Goal: Task Accomplishment & Management: Use online tool/utility

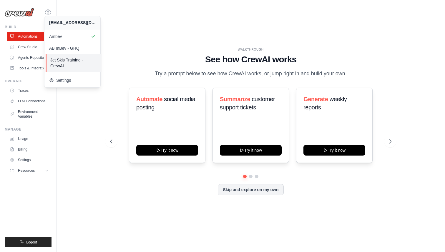
click at [68, 59] on span "Jet Skis Training - CrewAI" at bounding box center [73, 63] width 47 height 12
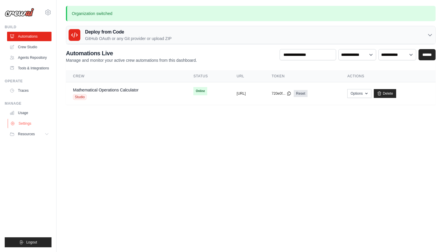
click at [28, 122] on link "Settings" at bounding box center [30, 123] width 44 height 9
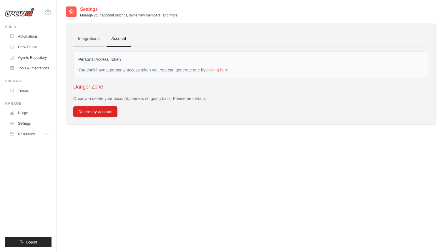
click at [90, 36] on link "Integrations" at bounding box center [88, 39] width 31 height 16
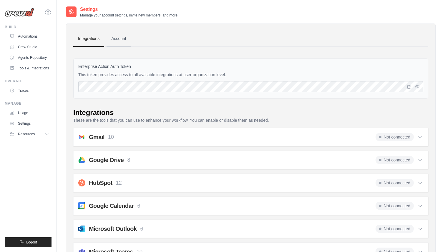
click at [117, 39] on link "Account" at bounding box center [119, 39] width 24 height 16
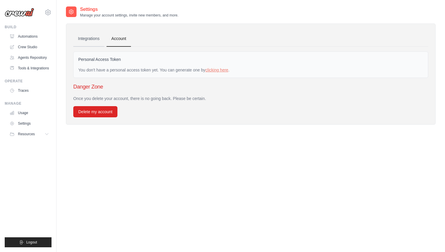
click at [93, 39] on link "Integrations" at bounding box center [88, 39] width 31 height 16
click at [95, 37] on link "Integrations" at bounding box center [88, 39] width 31 height 16
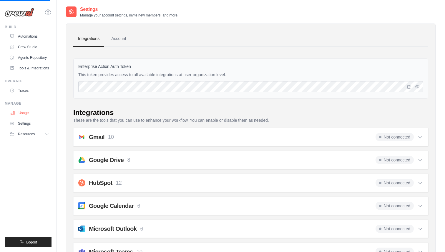
click at [38, 112] on link "Usage" at bounding box center [30, 112] width 44 height 9
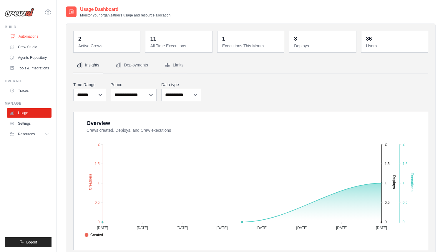
click at [38, 36] on link "Automations" at bounding box center [30, 36] width 44 height 9
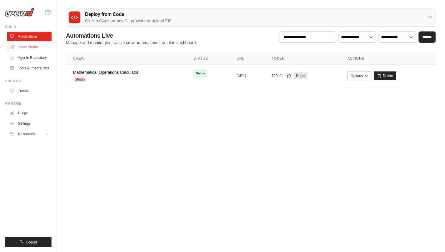
click at [38, 47] on link "Crew Studio" at bounding box center [30, 46] width 44 height 9
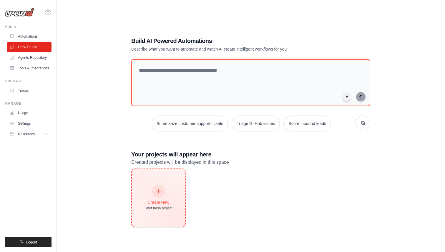
click at [175, 193] on div "Create New Start fresh project" at bounding box center [158, 198] width 53 height 58
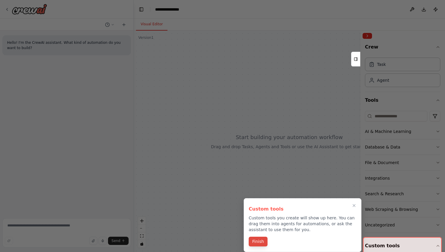
click at [257, 242] on button "Finish" at bounding box center [258, 242] width 19 height 10
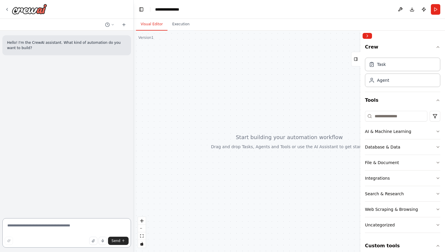
click at [39, 229] on textarea at bounding box center [66, 233] width 129 height 29
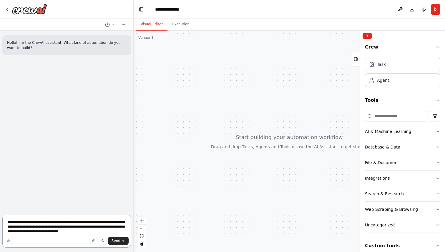
type textarea "**********"
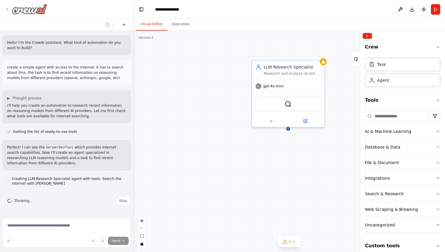
click at [8, 10] on icon at bounding box center [7, 9] width 5 height 5
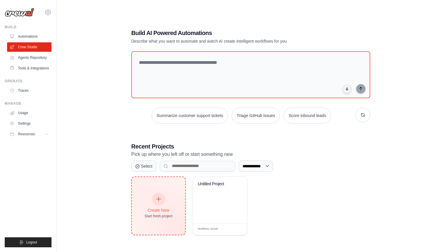
click at [172, 191] on div "Create New Start fresh project" at bounding box center [158, 206] width 53 height 58
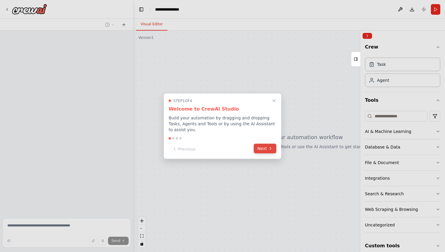
click at [264, 150] on button "Next" at bounding box center [265, 149] width 23 height 10
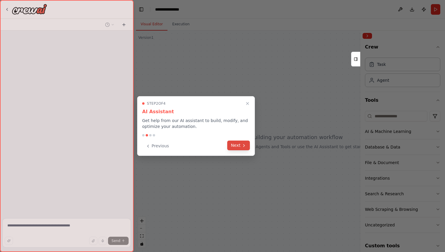
click at [232, 143] on button "Next" at bounding box center [238, 146] width 23 height 10
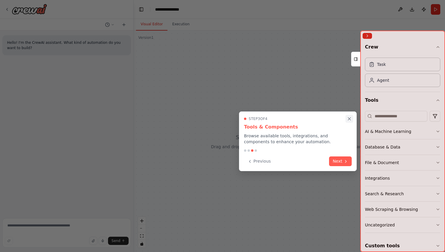
click at [348, 121] on icon "Close walkthrough" at bounding box center [349, 118] width 5 height 5
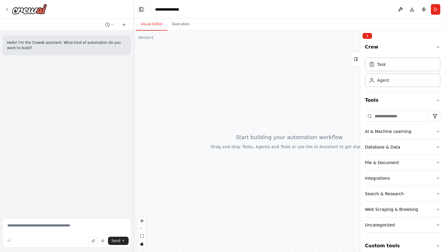
click at [140, 12] on button "Toggle Left Sidebar" at bounding box center [141, 9] width 8 height 8
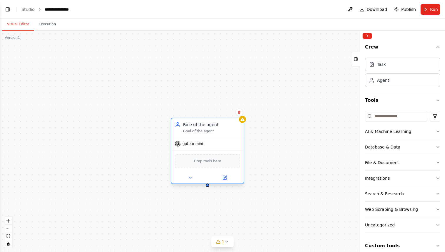
drag, startPoint x: 293, startPoint y: 119, endPoint x: 196, endPoint y: 122, distance: 96.9
click at [196, 122] on div "Role of the agent" at bounding box center [211, 125] width 57 height 6
click at [192, 144] on span "gpt-4o-mini" at bounding box center [193, 144] width 21 height 5
click at [206, 145] on div "gpt-4o-mini" at bounding box center [207, 144] width 72 height 13
click at [232, 131] on div "Goal of the agent" at bounding box center [211, 131] width 57 height 5
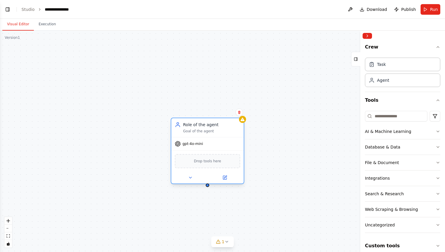
click at [232, 131] on div "Goal of the agent" at bounding box center [211, 131] width 57 height 5
click at [228, 177] on button at bounding box center [224, 177] width 33 height 7
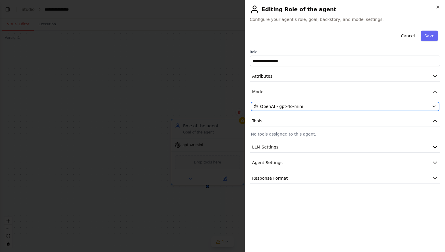
click at [299, 105] on span "OpenAI - gpt-4o-mini" at bounding box center [281, 107] width 43 height 6
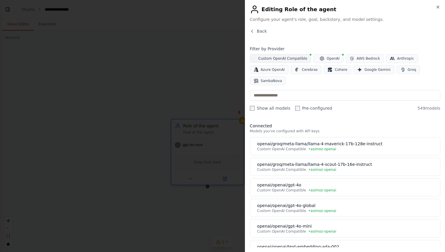
click at [287, 59] on span "Custom OpenAI Compatible" at bounding box center [283, 58] width 49 height 5
click at [439, 7] on icon "button" at bounding box center [438, 7] width 5 height 5
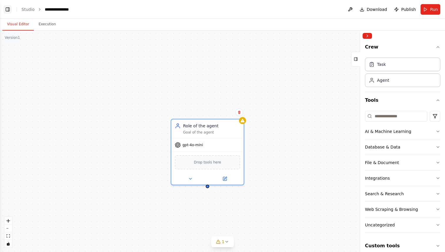
click at [9, 10] on button "Toggle Left Sidebar" at bounding box center [8, 9] width 8 height 8
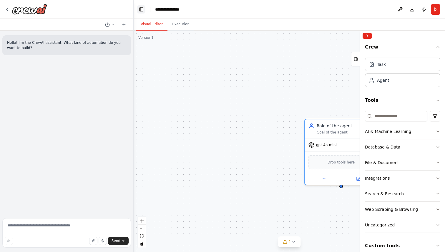
click at [140, 7] on button "Toggle Left Sidebar" at bounding box center [141, 9] width 8 height 8
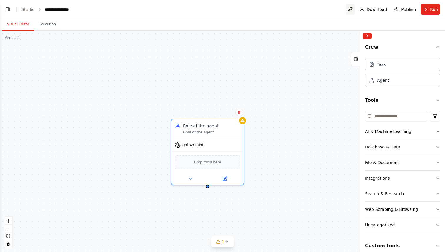
click at [355, 9] on button at bounding box center [350, 9] width 9 height 11
click at [297, 11] on header "**********" at bounding box center [222, 9] width 445 height 19
click at [30, 9] on link "Studio" at bounding box center [27, 9] width 13 height 5
click at [8, 10] on button "Toggle Left Sidebar" at bounding box center [8, 9] width 8 height 8
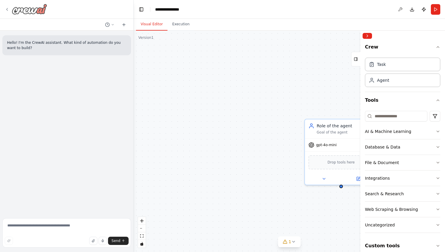
click at [32, 9] on img at bounding box center [29, 9] width 35 height 11
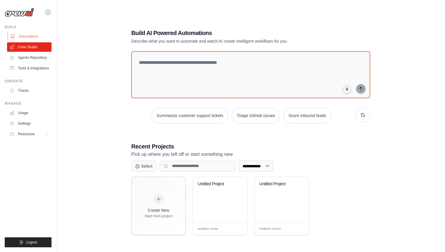
click at [35, 36] on link "Automations" at bounding box center [30, 36] width 44 height 9
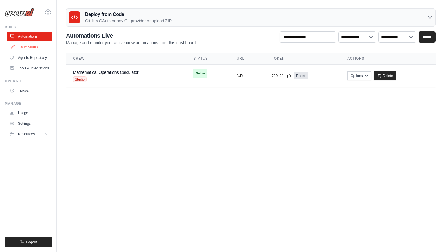
click at [32, 47] on link "Crew Studio" at bounding box center [30, 46] width 44 height 9
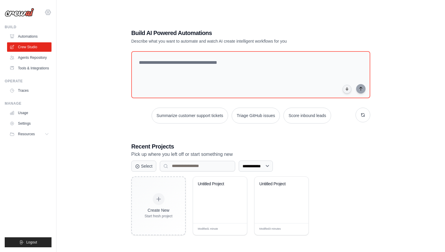
click at [50, 13] on icon at bounding box center [47, 12] width 5 height 5
click at [230, 136] on div "**********" at bounding box center [250, 132] width 253 height 226
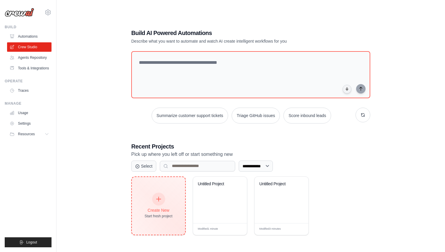
click at [166, 186] on div "Create New Start fresh project" at bounding box center [158, 206] width 53 height 58
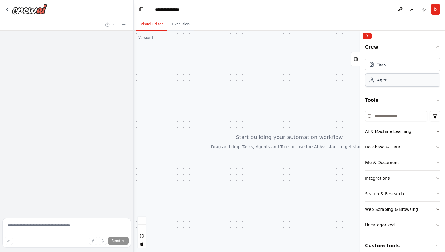
click at [390, 80] on div "Agent" at bounding box center [402, 80] width 75 height 14
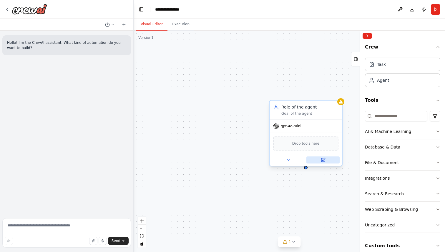
click at [323, 160] on icon at bounding box center [323, 159] width 3 height 3
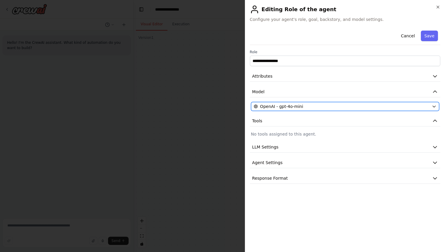
click at [315, 105] on div "OpenAI - gpt-4o-mini" at bounding box center [342, 107] width 176 height 6
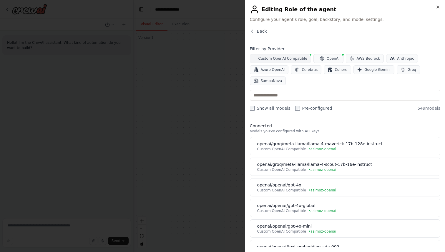
click at [297, 58] on span "Custom OpenAI Compatible" at bounding box center [283, 58] width 49 height 5
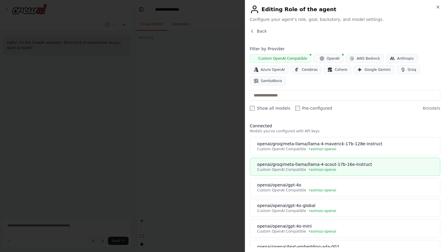
scroll to position [16, 0]
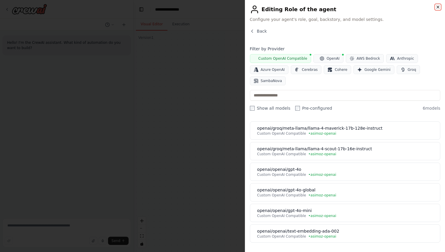
click at [437, 7] on icon "button" at bounding box center [438, 7] width 5 height 5
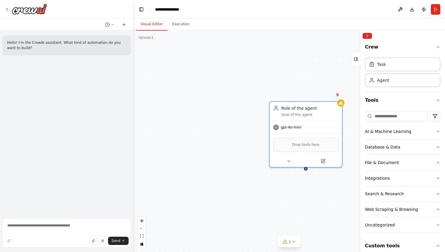
click at [272, 74] on div "Role of the agent Goal of the agent gpt-4o-mini Drop tools here" at bounding box center [290, 142] width 312 height 222
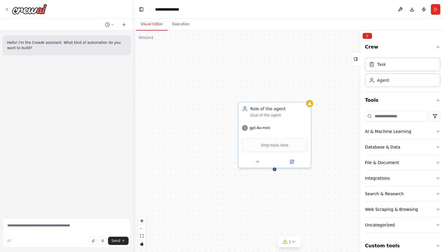
drag, startPoint x: 272, startPoint y: 88, endPoint x: 226, endPoint y: 91, distance: 45.5
click at [226, 91] on div "Role of the agent Goal of the agent gpt-4o-mini Drop tools here" at bounding box center [290, 142] width 312 height 222
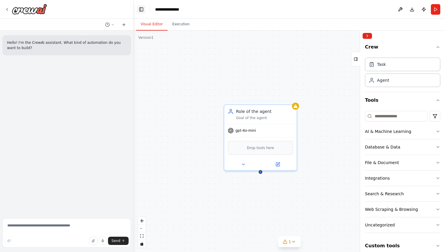
click at [143, 9] on button "Toggle Left Sidebar" at bounding box center [141, 9] width 8 height 8
